Goal: Task Accomplishment & Management: Use online tool/utility

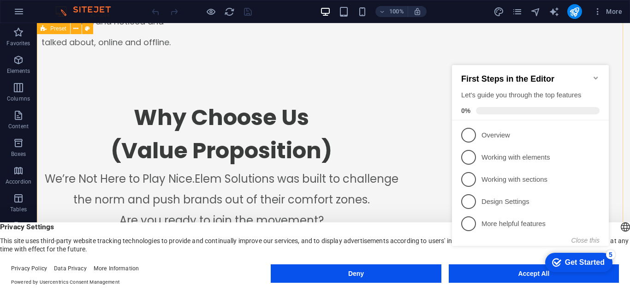
scroll to position [1078, 0]
click at [598, 74] on icon "Minimize checklist" at bounding box center [596, 77] width 7 height 7
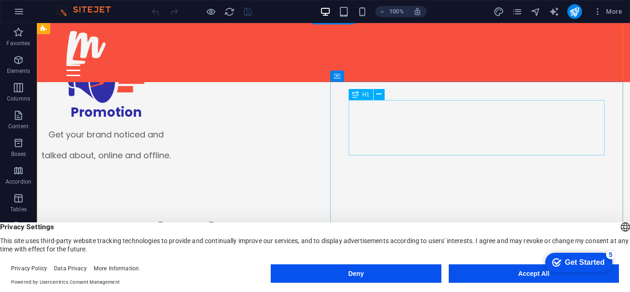
scroll to position [952, 0]
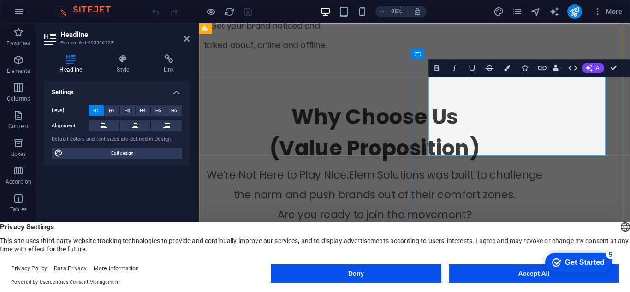
scroll to position [1070, 0]
drag, startPoint x: 491, startPoint y: 149, endPoint x: 588, endPoint y: 117, distance: 102.5
click at [507, 72] on button "Colors" at bounding box center [507, 68] width 17 height 18
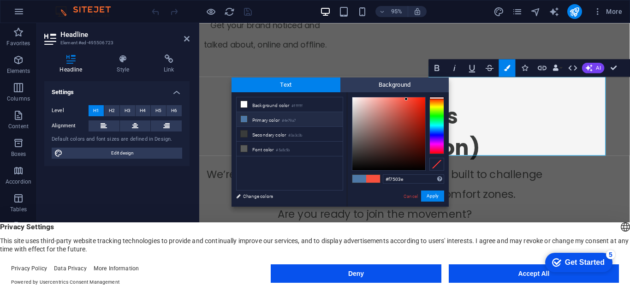
drag, startPoint x: 423, startPoint y: 180, endPoint x: 353, endPoint y: 177, distance: 70.2
click at [353, 177] on div "#f7503e Supported formats #0852ed rgb(8, 82, 237) rgba(8, 82, 237, 90%) hsv(221…" at bounding box center [398, 216] width 102 height 248
copy span "Be Bold?"
click at [409, 195] on link "Cancel" at bounding box center [411, 196] width 16 height 7
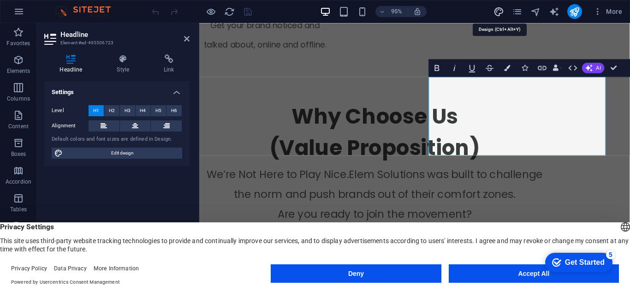
click at [501, 11] on icon "design" at bounding box center [499, 11] width 11 height 11
select select "ease-in-out"
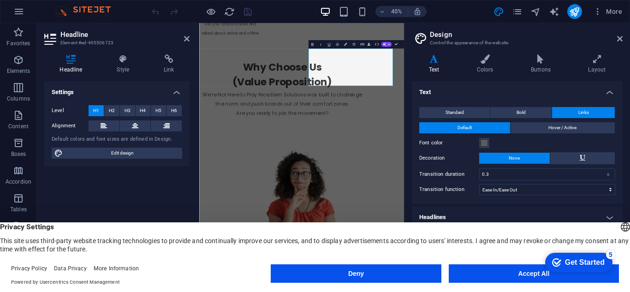
click at [496, 52] on div "Variants Text Colors Buttons Layout Text Standard Bold Links Font color Font Po…" at bounding box center [518, 162] width 226 height 230
click at [492, 56] on icon at bounding box center [485, 58] width 50 height 9
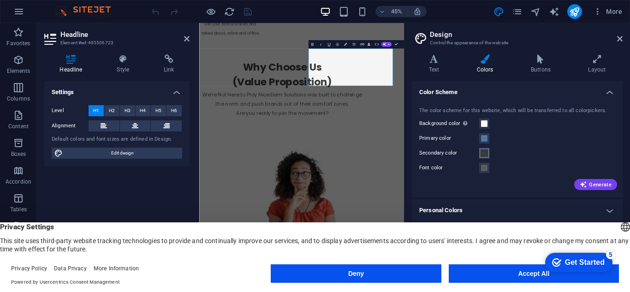
click at [480, 152] on button "Secondary color" at bounding box center [485, 153] width 10 height 10
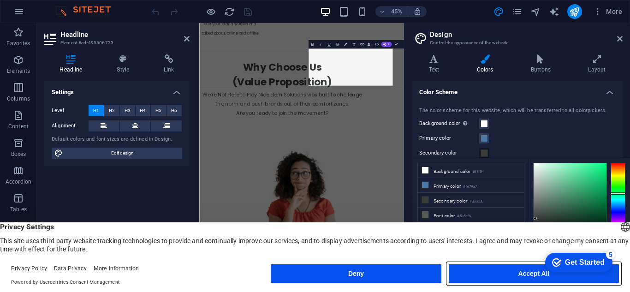
click at [468, 276] on button "Accept All" at bounding box center [534, 273] width 170 height 18
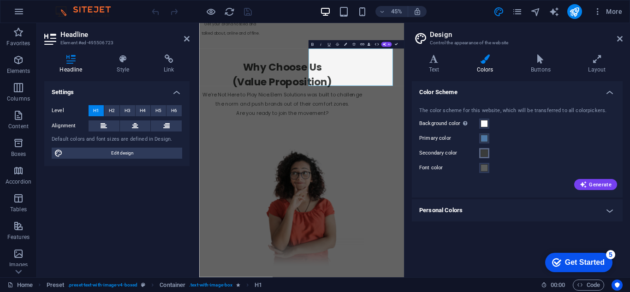
click at [486, 153] on span at bounding box center [484, 153] width 7 height 7
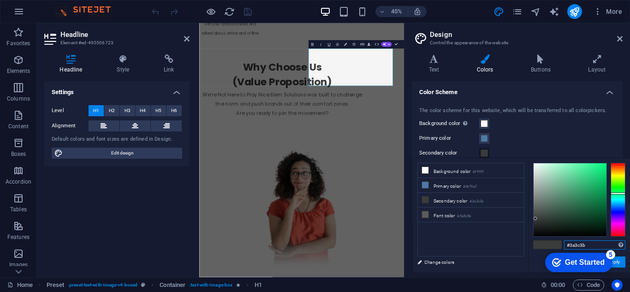
drag, startPoint x: 592, startPoint y: 244, endPoint x: 549, endPoint y: 243, distance: 42.9
click at [549, 243] on div "#3a3c3b Supported formats #0852ed rgb(8, 82, 237) rgba(8, 82, 237, 90%) hsv(221…" at bounding box center [579, 282] width 102 height 248
type input "#3a3c3b"
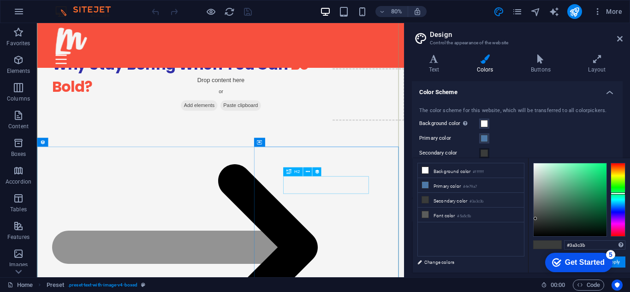
scroll to position [1586, 0]
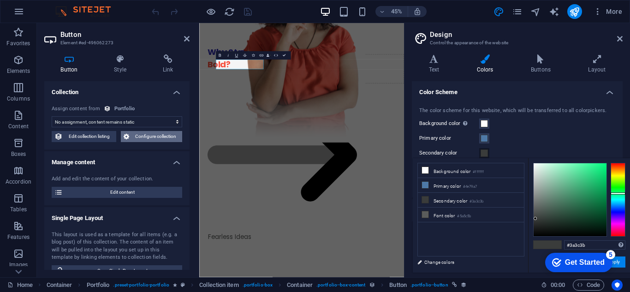
click at [131, 138] on button "Configure collection" at bounding box center [152, 136] width 62 height 11
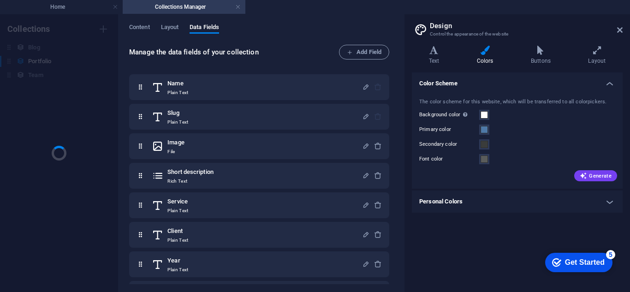
scroll to position [0, 0]
click at [141, 31] on span "Content" at bounding box center [139, 28] width 21 height 13
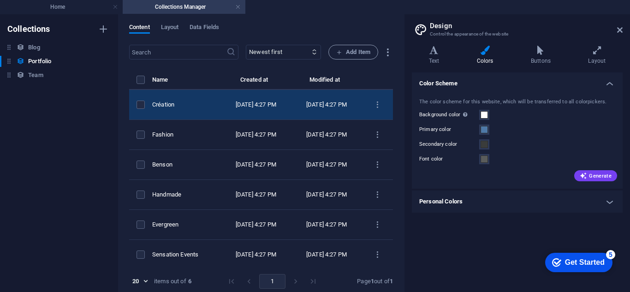
click at [221, 112] on td "Création" at bounding box center [186, 105] width 68 height 30
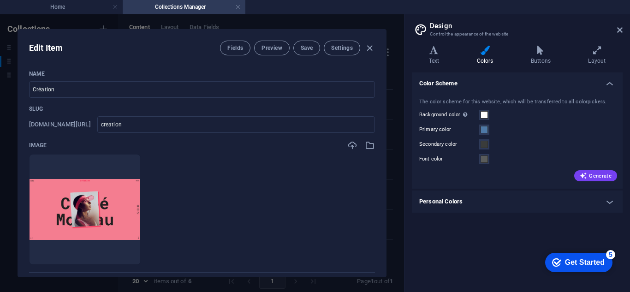
click at [618, 35] on header "Design Control the appearance of the website" at bounding box center [518, 26] width 209 height 24
click at [603, 52] on icon at bounding box center [597, 50] width 51 height 9
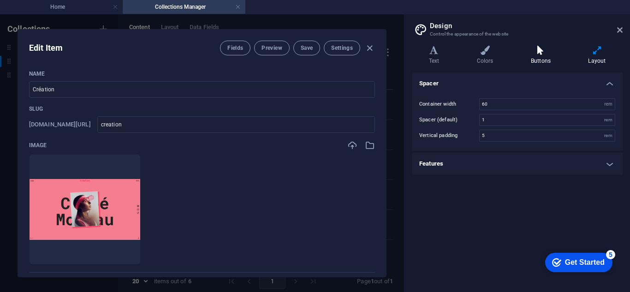
click at [539, 54] on icon at bounding box center [541, 50] width 54 height 9
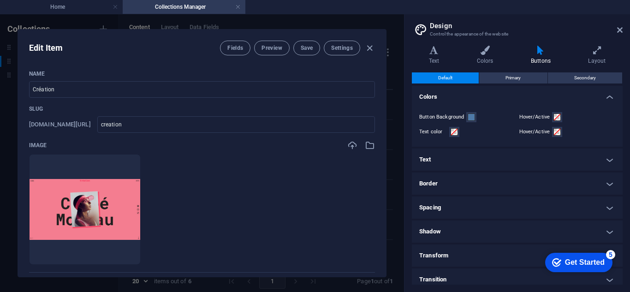
scroll to position [6, 0]
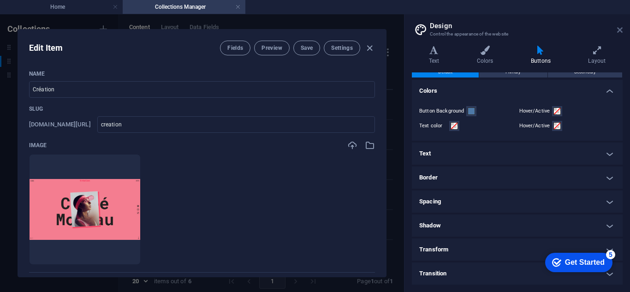
click at [622, 29] on icon at bounding box center [621, 29] width 6 height 7
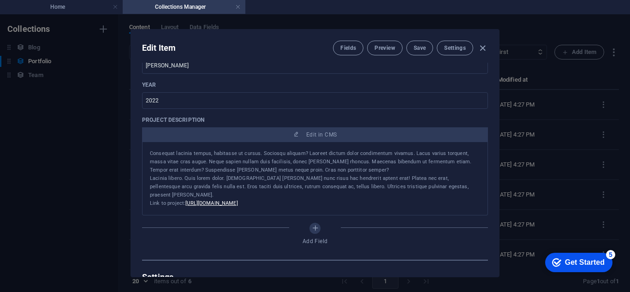
scroll to position [349, 0]
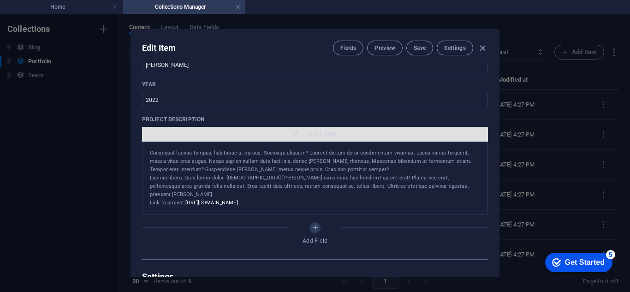
click at [335, 138] on button "Edit in CMS" at bounding box center [315, 134] width 346 height 15
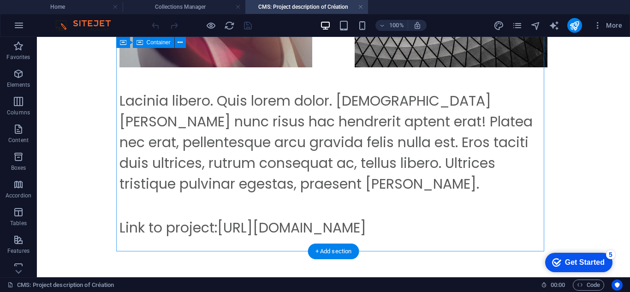
scroll to position [0, 0]
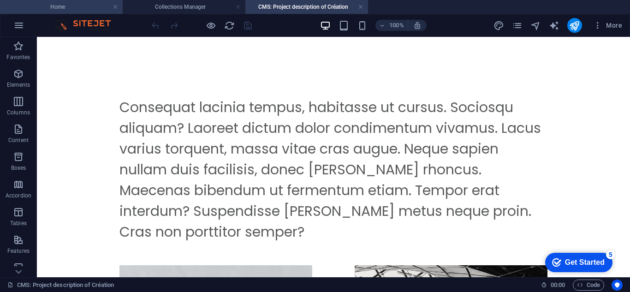
click at [88, 7] on h4 "Home" at bounding box center [61, 7] width 123 height 10
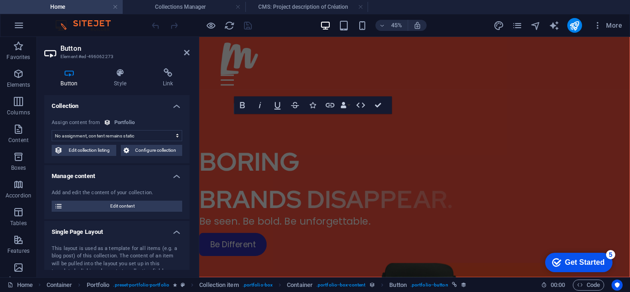
scroll to position [1586, 0]
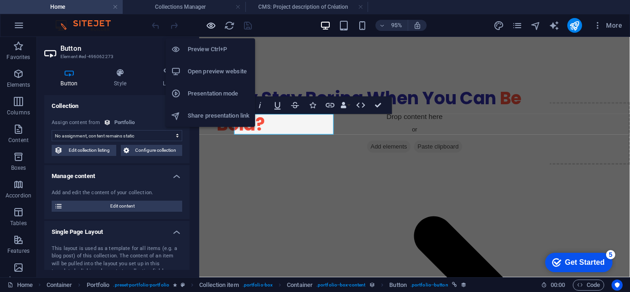
click at [213, 22] on icon "button" at bounding box center [211, 25] width 11 height 11
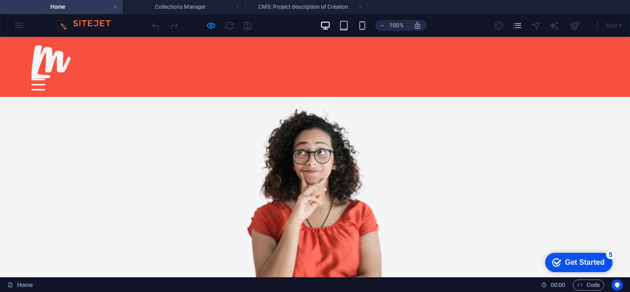
scroll to position [1272, 0]
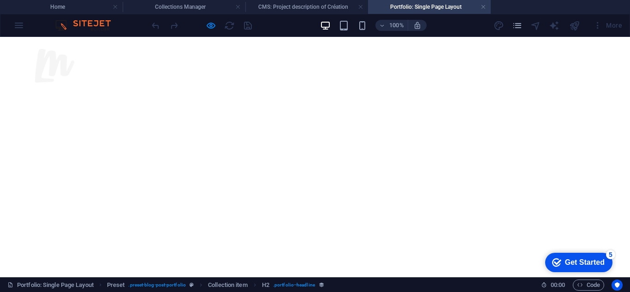
scroll to position [0, 0]
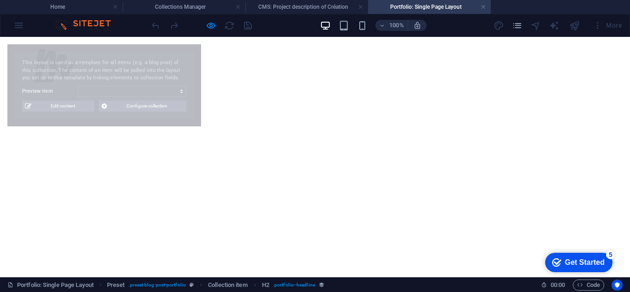
select select "67657ebd894c3774726fccf7"
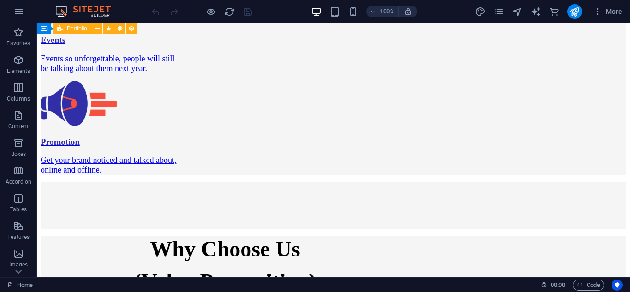
scroll to position [1460, 0]
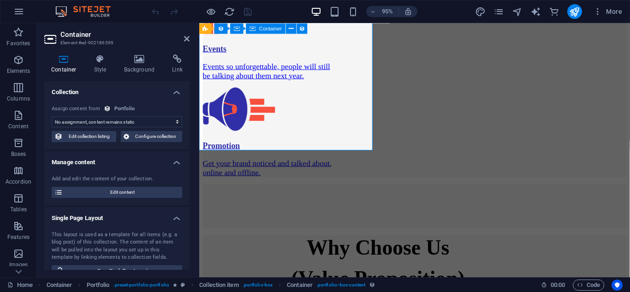
scroll to position [1571, 0]
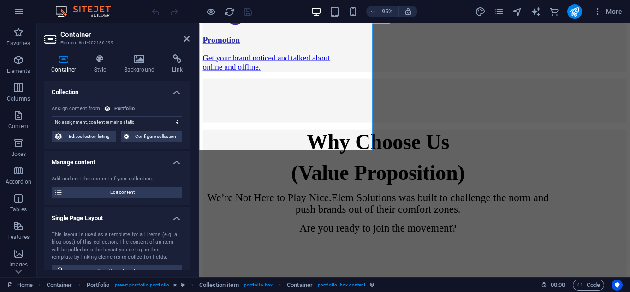
click at [154, 131] on div "No assignment, content remains static Assign content from Portfolio 9/3/2025 (l…" at bounding box center [116, 124] width 145 height 52
click at [153, 134] on span "Configure collection" at bounding box center [156, 136] width 48 height 11
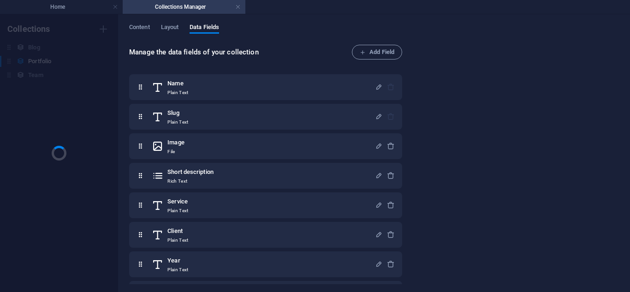
scroll to position [0, 0]
click at [137, 23] on div "Content Layout Data Fields Manage the data fields of your collection Add Field …" at bounding box center [374, 153] width 512 height 278
click at [138, 26] on span "Content" at bounding box center [139, 28] width 21 height 13
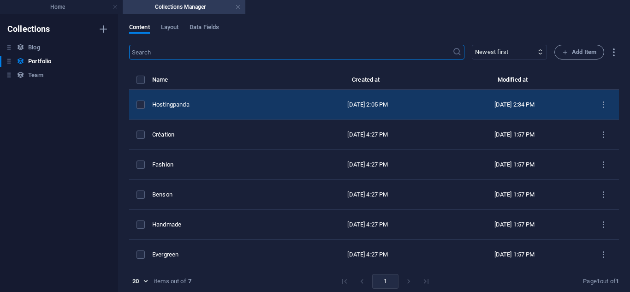
click at [273, 114] on td "Hostingpanda" at bounding box center [223, 105] width 142 height 30
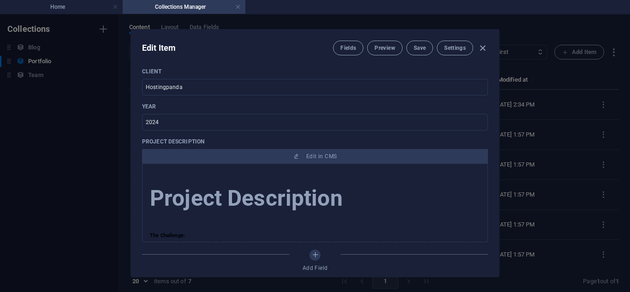
scroll to position [23, 0]
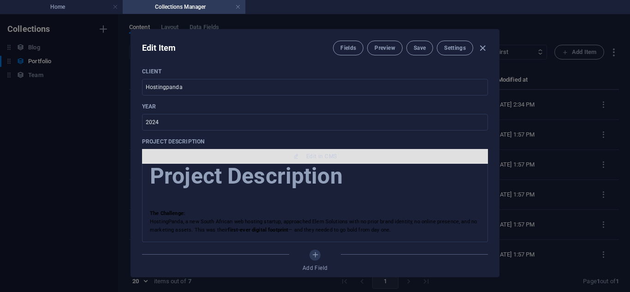
click at [322, 150] on button "Edit in CMS" at bounding box center [315, 156] width 346 height 15
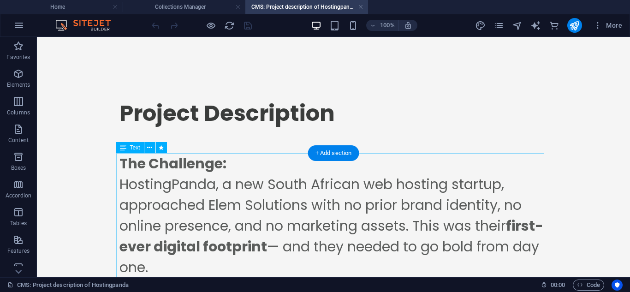
scroll to position [58, 0]
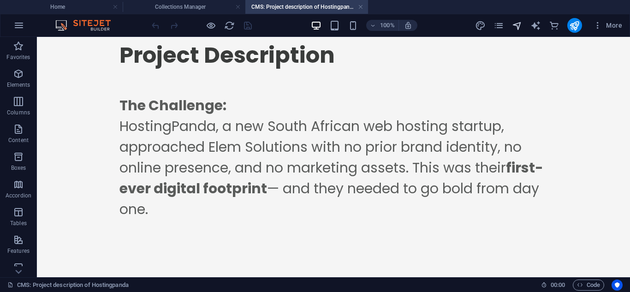
click at [522, 28] on icon "navigator" at bounding box center [517, 25] width 11 height 11
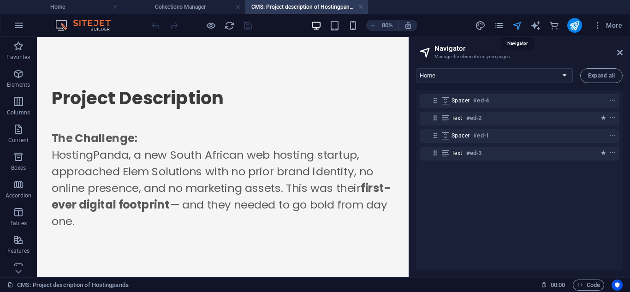
click at [522, 22] on icon "navigator" at bounding box center [517, 25] width 11 height 11
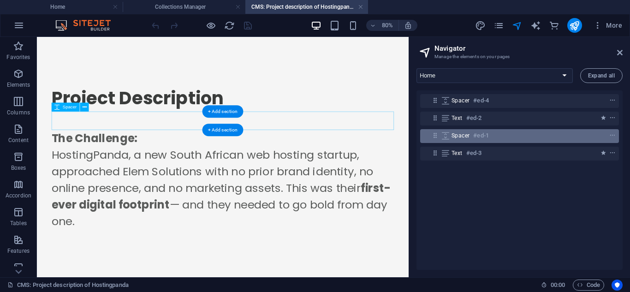
click at [502, 131] on div "Spacer #ed-1" at bounding box center [512, 135] width 121 height 11
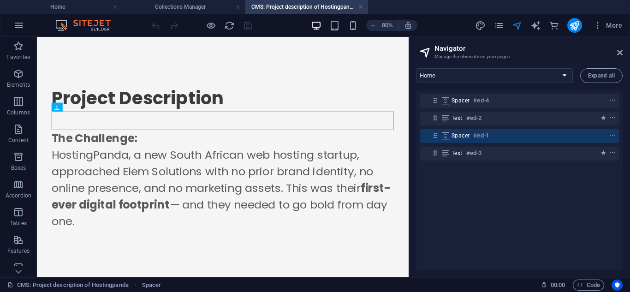
click at [499, 161] on div "Text #ed-3" at bounding box center [519, 154] width 199 height 18
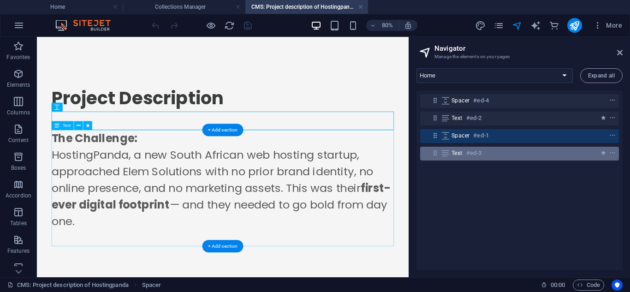
click at [486, 156] on div "Text #ed-3" at bounding box center [512, 153] width 121 height 11
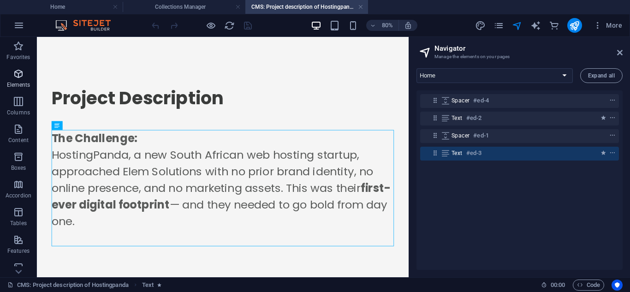
click at [10, 84] on p "Elements" at bounding box center [19, 84] width 24 height 7
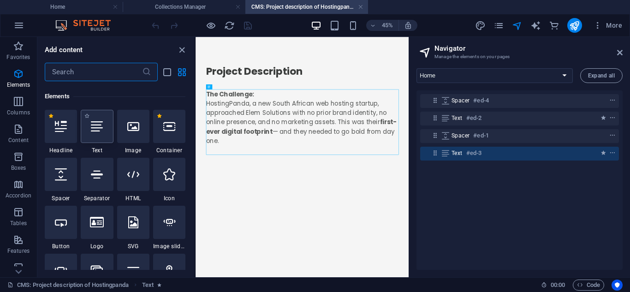
scroll to position [98, 0]
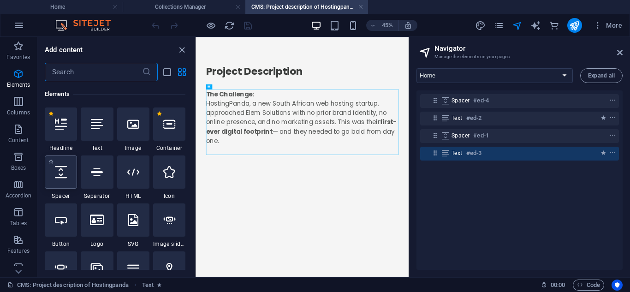
click at [73, 169] on div at bounding box center [61, 172] width 32 height 33
select select "px"
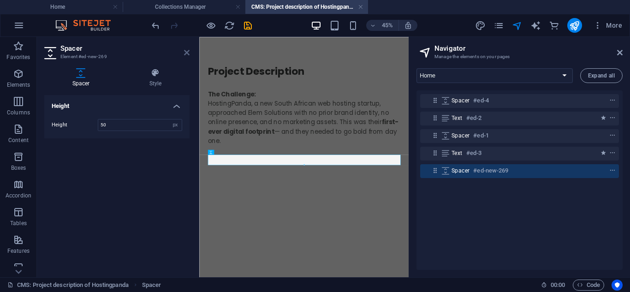
click at [186, 53] on icon at bounding box center [187, 52] width 6 height 7
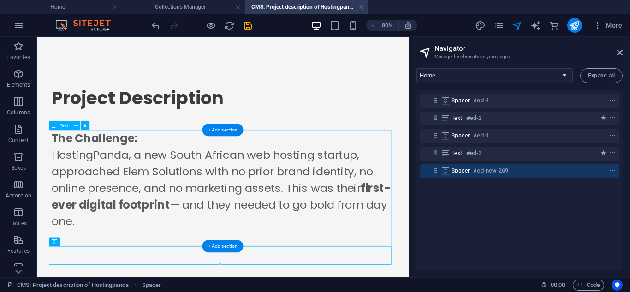
click at [216, 197] on div "The Challenge: HostingPanda, a new South African web hosting startup, approache…" at bounding box center [269, 225] width 428 height 145
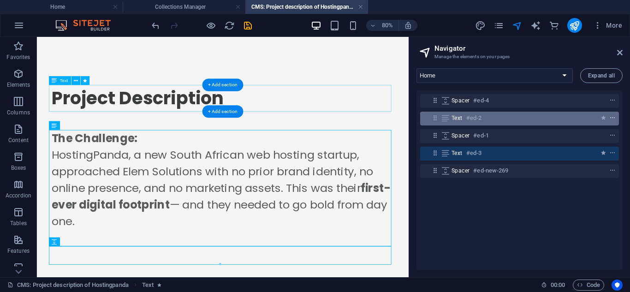
click at [611, 120] on icon "context-menu" at bounding box center [613, 118] width 6 height 6
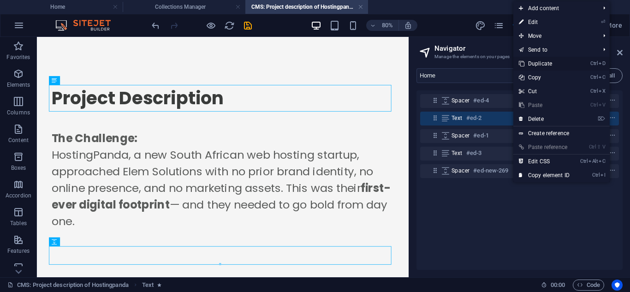
click at [534, 66] on link "Ctrl D Duplicate" at bounding box center [545, 64] width 62 height 14
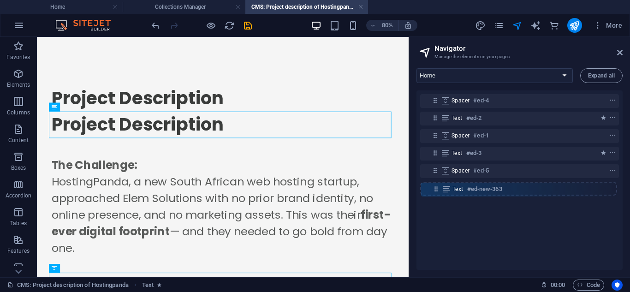
drag, startPoint x: 438, startPoint y: 138, endPoint x: 439, endPoint y: 193, distance: 55.4
click at [439, 193] on div "Spacer #ed-4 Text #ed-2 Text #ed-new-363 Spacer #ed-1 Text #ed-3 Spacer #ed-5" at bounding box center [520, 180] width 206 height 180
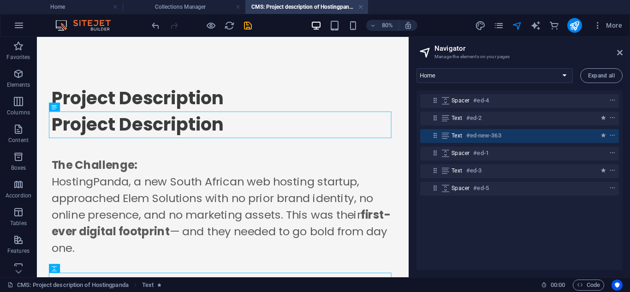
click at [476, 210] on div "Spacer #ed-4 Text #ed-2 Text #ed-new-363 Spacer #ed-1 Text #ed-3 Spacer #ed-5" at bounding box center [520, 180] width 206 height 180
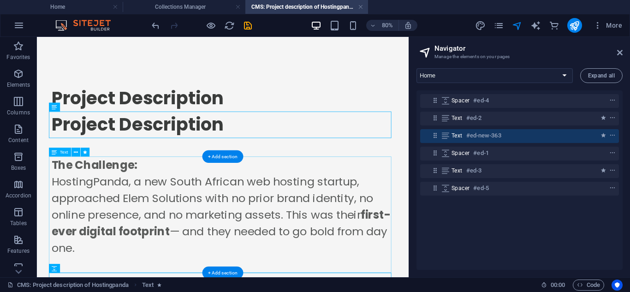
click at [397, 248] on div "The Challenge: HostingPanda, a new South African web hosting startup, approache…" at bounding box center [269, 258] width 428 height 145
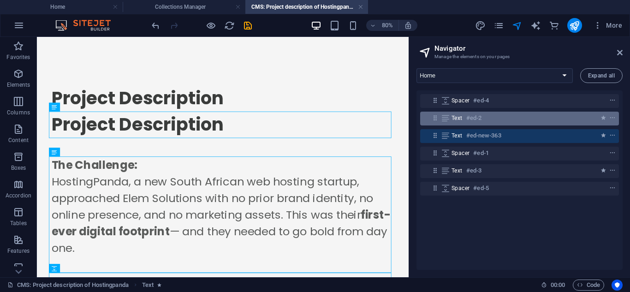
click at [434, 122] on icon at bounding box center [436, 118] width 8 height 8
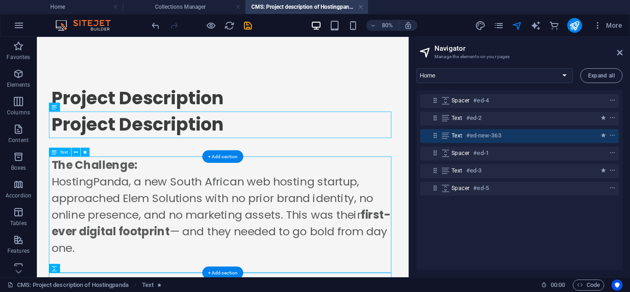
click at [431, 207] on div "The Challenge: HostingPanda, a new South African web hosting startup, approache…" at bounding box center [269, 258] width 428 height 145
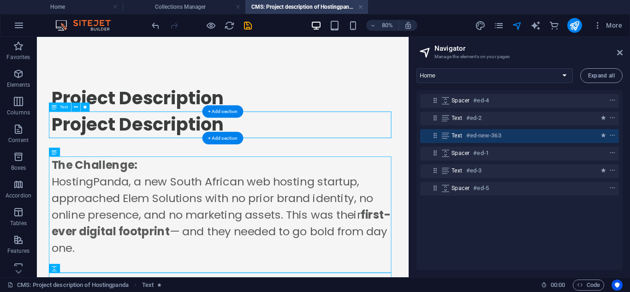
click at [384, 149] on div "Project Description" at bounding box center [269, 146] width 428 height 33
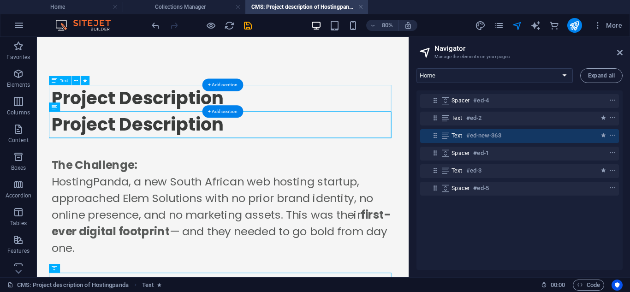
click at [303, 108] on div "Project Description" at bounding box center [269, 113] width 428 height 33
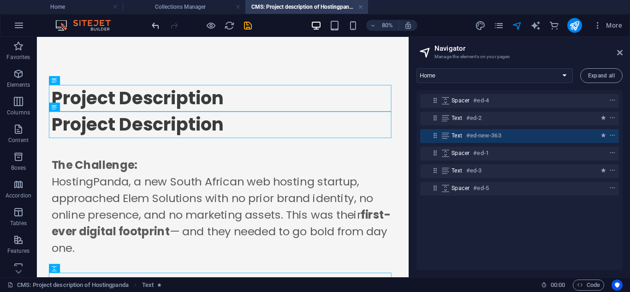
click at [156, 24] on icon "undo" at bounding box center [155, 25] width 11 height 11
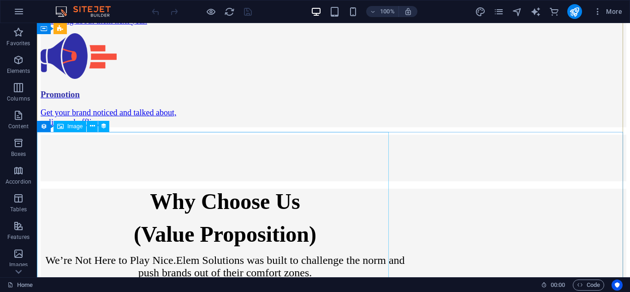
scroll to position [1507, 0]
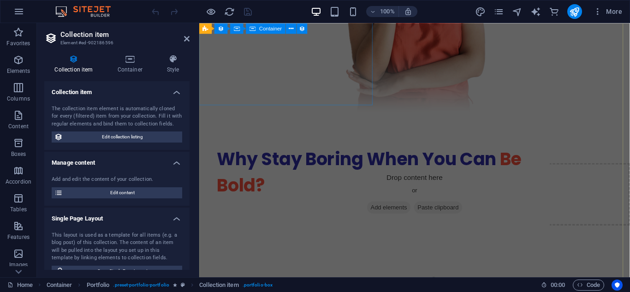
scroll to position [1619, 0]
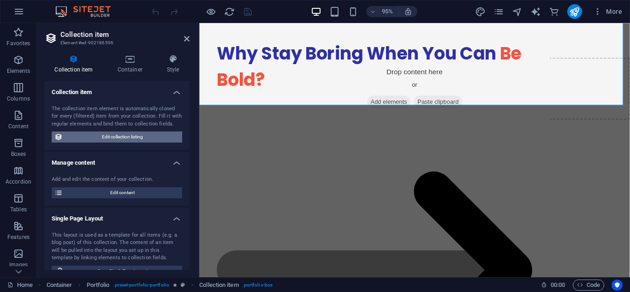
click at [114, 133] on span "Edit collection listing" at bounding box center [123, 137] width 114 height 11
select select "68b82d17541850a4900c61a6"
select select "createdAt_DESC"
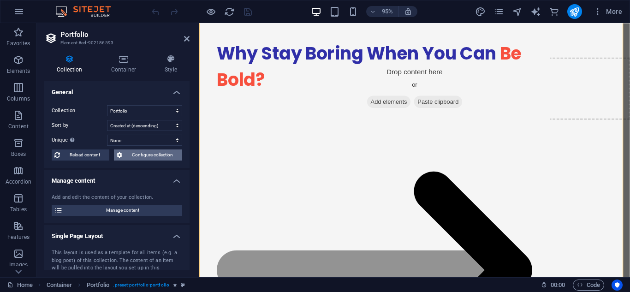
click at [127, 156] on span "Configure collection" at bounding box center [152, 155] width 54 height 11
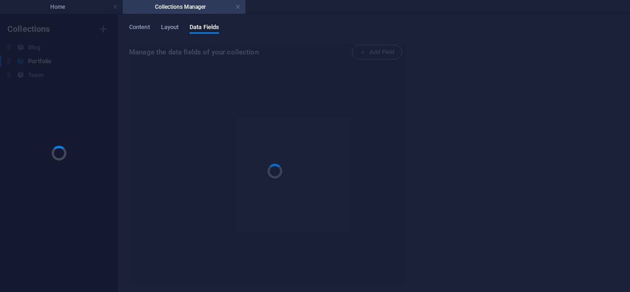
scroll to position [0, 0]
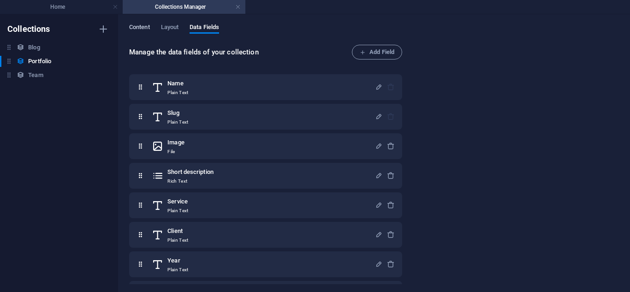
click at [142, 28] on span "Content" at bounding box center [139, 28] width 21 height 13
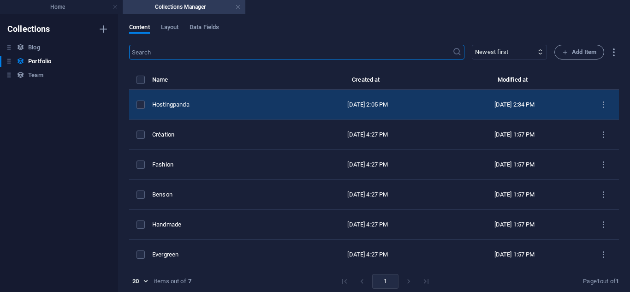
click at [254, 115] on td "Hostingpanda" at bounding box center [223, 105] width 142 height 30
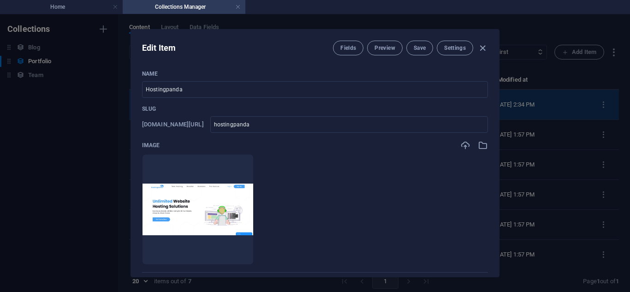
click at [254, 115] on div "Slug www.example.com/example-page/ hostingpanda ​" at bounding box center [315, 119] width 346 height 28
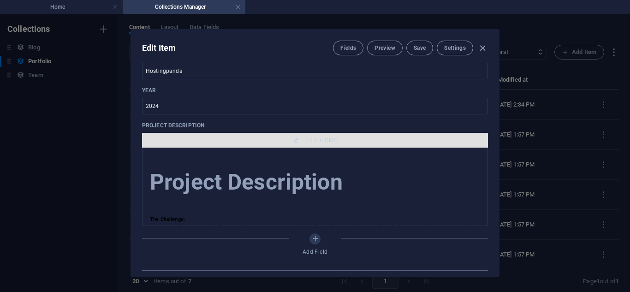
scroll to position [329, 0]
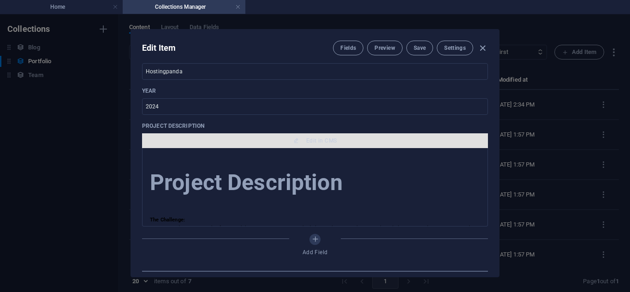
click at [308, 135] on button "Edit in CMS" at bounding box center [315, 140] width 346 height 15
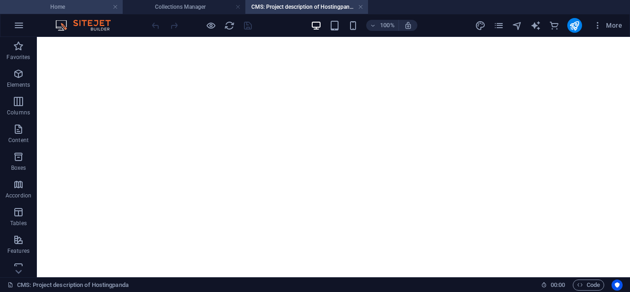
click at [63, 3] on h4 "Home" at bounding box center [61, 7] width 123 height 10
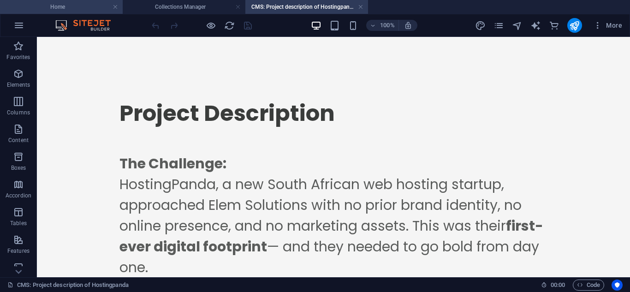
scroll to position [1619, 0]
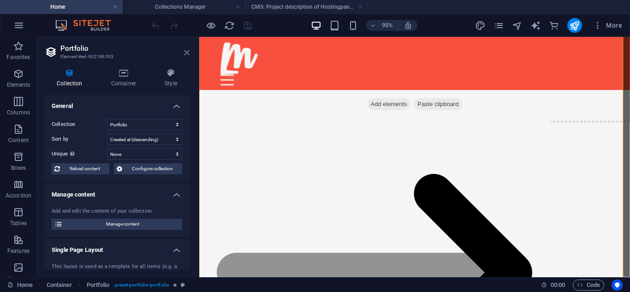
click at [186, 51] on icon at bounding box center [187, 52] width 6 height 7
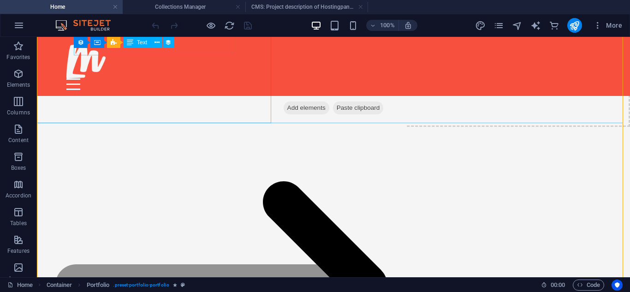
scroll to position [1507, 0]
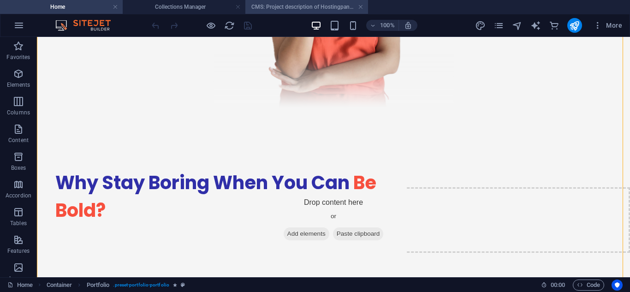
click at [330, 11] on h4 "CMS: Project description of Hostingpanda" at bounding box center [307, 7] width 123 height 10
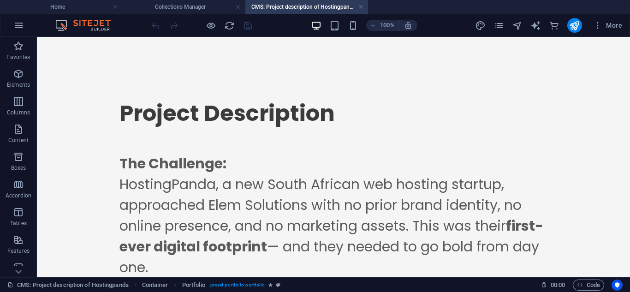
scroll to position [0, 0]
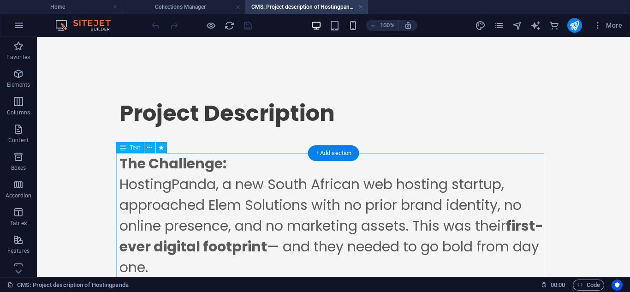
click at [419, 182] on div "The Challenge: HostingPanda, a new South African web hosting startup, approache…" at bounding box center [334, 225] width 428 height 145
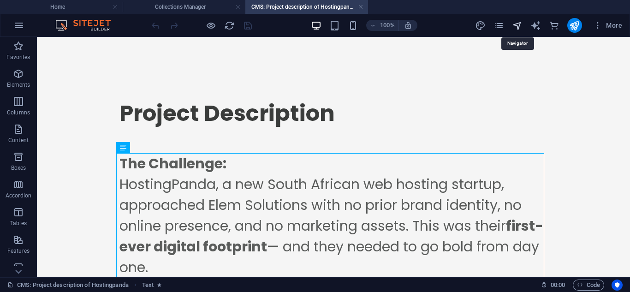
click at [519, 26] on icon "navigator" at bounding box center [517, 25] width 11 height 11
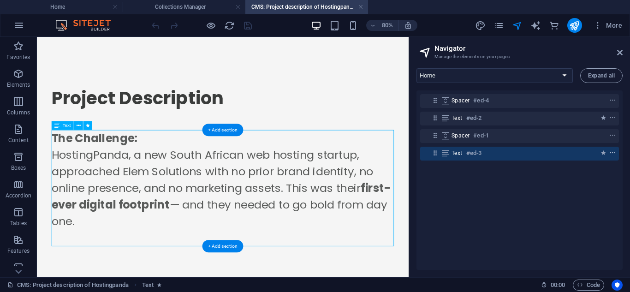
click at [612, 154] on icon "context-menu" at bounding box center [613, 153] width 6 height 6
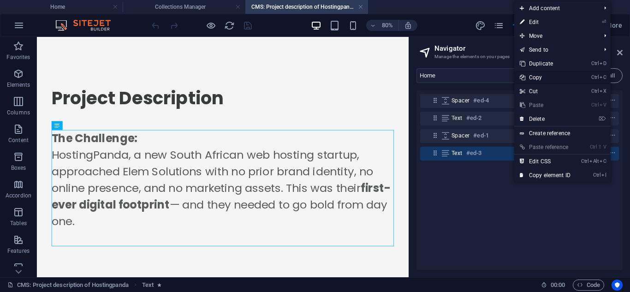
click at [537, 77] on link "Ctrl C Copy" at bounding box center [546, 78] width 62 height 14
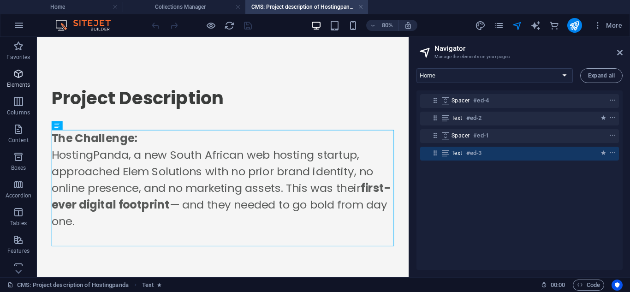
click at [20, 86] on p "Elements" at bounding box center [19, 84] width 24 height 7
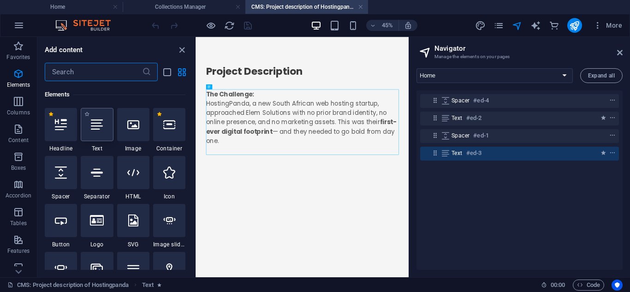
scroll to position [98, 0]
click at [69, 180] on div at bounding box center [61, 172] width 32 height 33
select select "px"
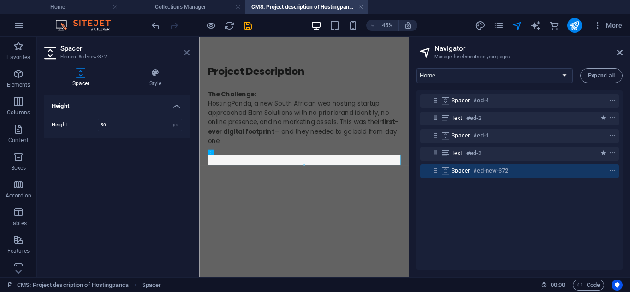
click at [186, 56] on link at bounding box center [187, 53] width 6 height 8
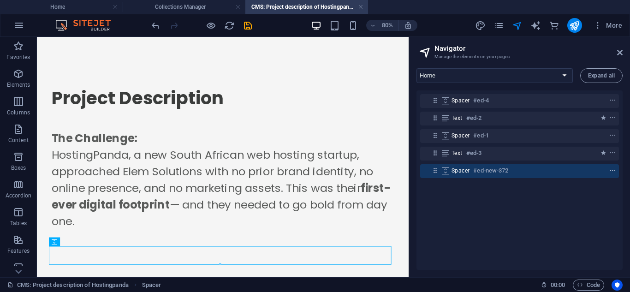
click at [614, 171] on span "context-menu" at bounding box center [612, 171] width 9 height 6
click at [612, 168] on icon "context-menu" at bounding box center [613, 171] width 6 height 6
click at [568, 211] on div "Spacer #ed-4 Text #ed-2 Spacer #ed-1 Text #ed-3 Spacer #ed-new-372" at bounding box center [520, 180] width 206 height 180
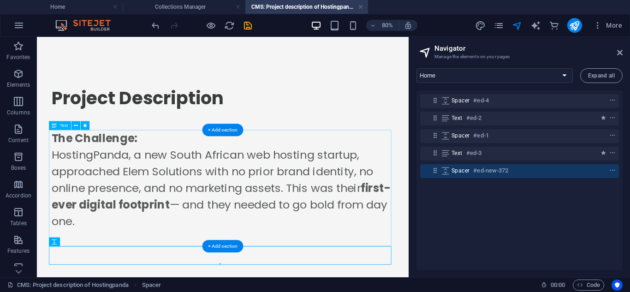
scroll to position [21, 0]
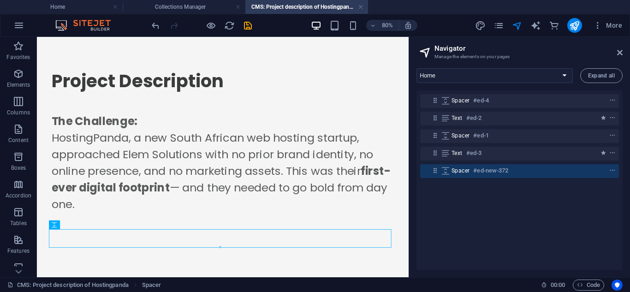
click at [319, 292] on div "Project Description The Challenge: HostingPanda, a new South African web hostin…" at bounding box center [269, 177] width 443 height 322
click at [281, 289] on div at bounding box center [269, 288] width 428 height 23
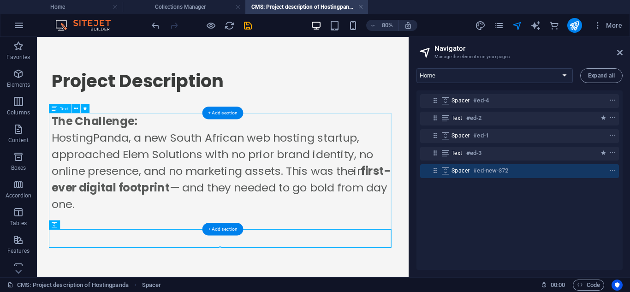
click at [165, 212] on div "The Challenge: HostingPanda, a new South African web hosting startup, approache…" at bounding box center [269, 204] width 428 height 145
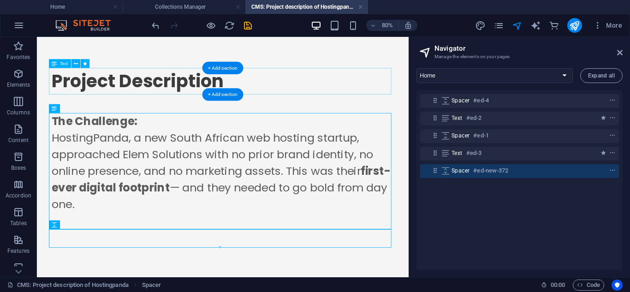
click at [122, 98] on div "Project Description" at bounding box center [269, 92] width 428 height 33
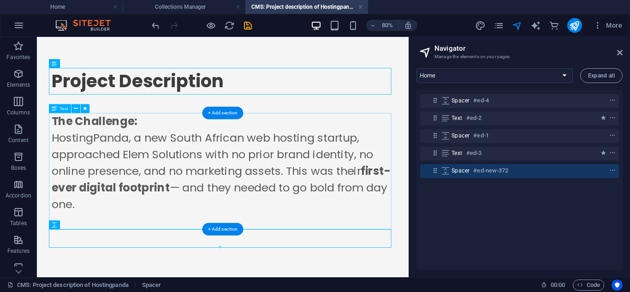
click at [167, 175] on div "The Challenge: HostingPanda, a new South African web hosting startup, approache…" at bounding box center [269, 204] width 428 height 145
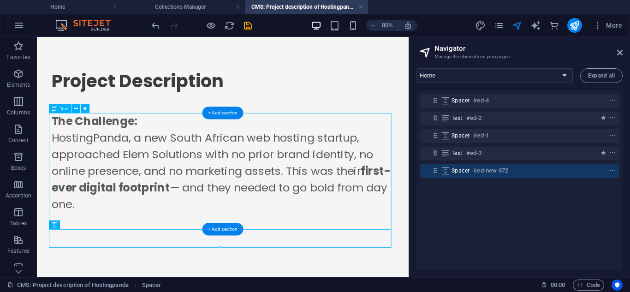
click at [351, 264] on div "The Challenge: HostingPanda, a new South African web hosting startup, approache…" at bounding box center [269, 204] width 428 height 145
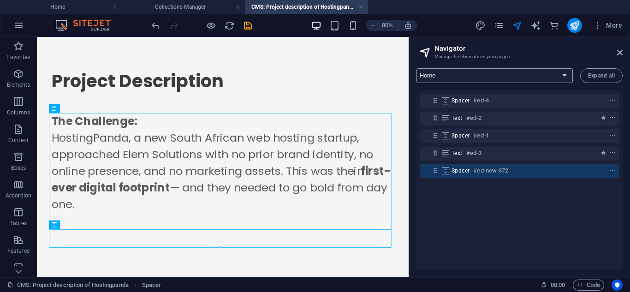
click at [474, 80] on select "Home About Us Services Projects Blog Contact Legal Notice Privacy Team: Single …" at bounding box center [495, 75] width 156 height 15
click at [417, 68] on select "Home About Us Services Projects Blog Contact Legal Notice Privacy Team: Single …" at bounding box center [495, 75] width 156 height 15
click at [443, 72] on select "Home About Us Services Projects Blog Contact Legal Notice Privacy Team: Single …" at bounding box center [495, 75] width 156 height 15
click at [417, 68] on select "Home About Us Services Projects Blog Contact Legal Notice Privacy Team: Single …" at bounding box center [495, 75] width 156 height 15
select select "16947955-en"
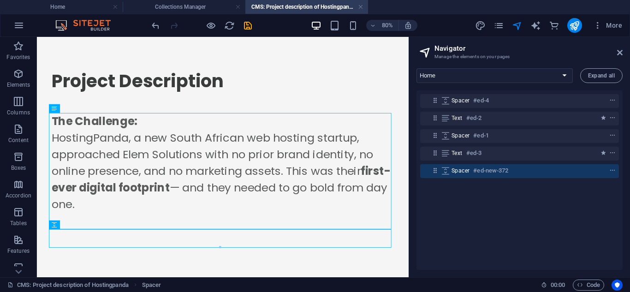
click at [437, 67] on div "Home About Us Services Projects Blog Contact Legal Notice Privacy Team: Single …" at bounding box center [519, 169] width 221 height 216
click at [590, 71] on button "Expand all" at bounding box center [602, 75] width 42 height 15
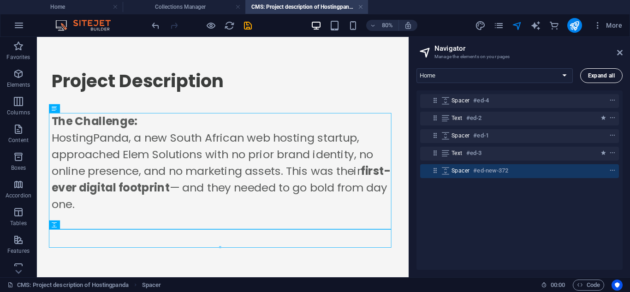
click at [590, 71] on button "Expand all" at bounding box center [602, 75] width 42 height 15
